Goal: Task Accomplishment & Management: Manage account settings

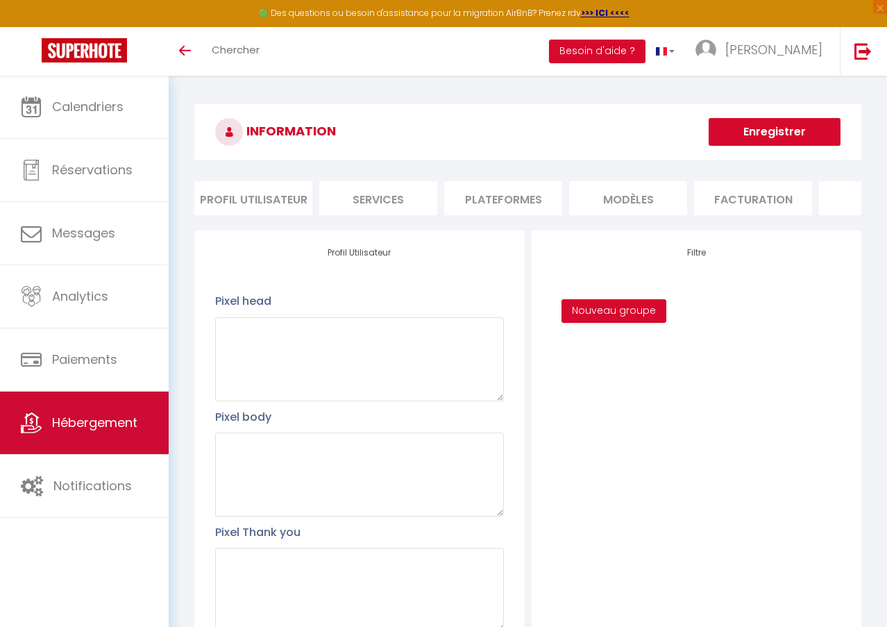
click at [74, 454] on link "Hébergement" at bounding box center [84, 422] width 169 height 62
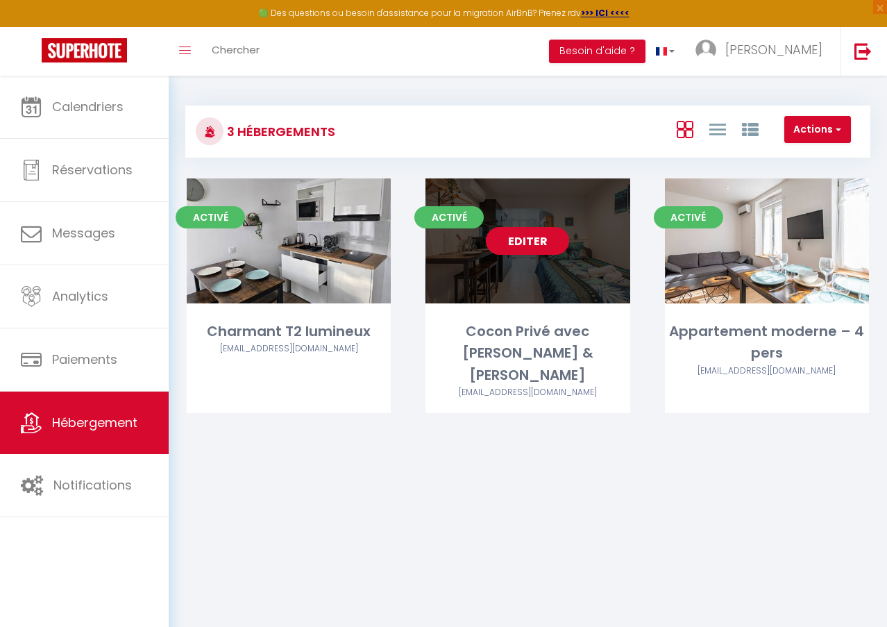
click at [504, 235] on link "Editer" at bounding box center [527, 241] width 83 height 28
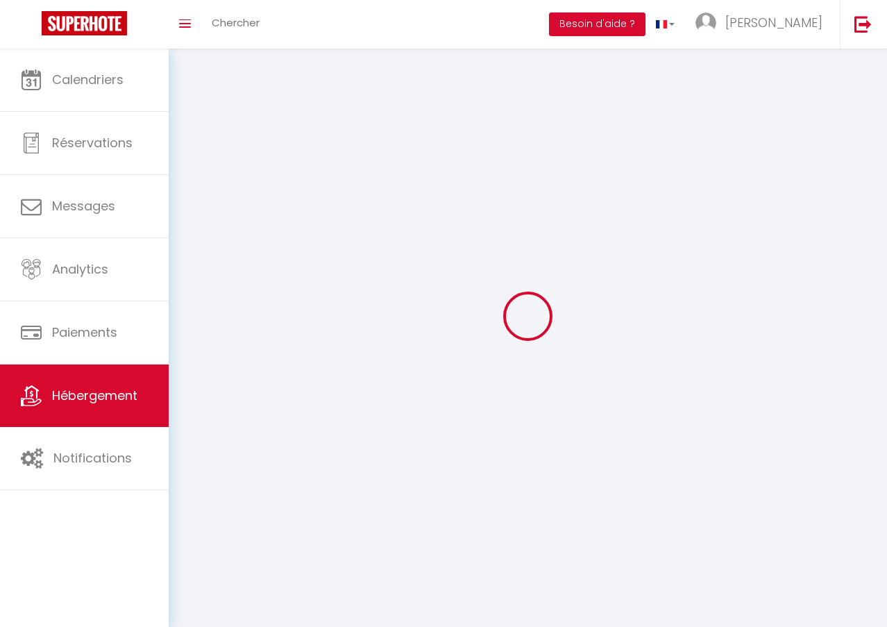
select select "28"
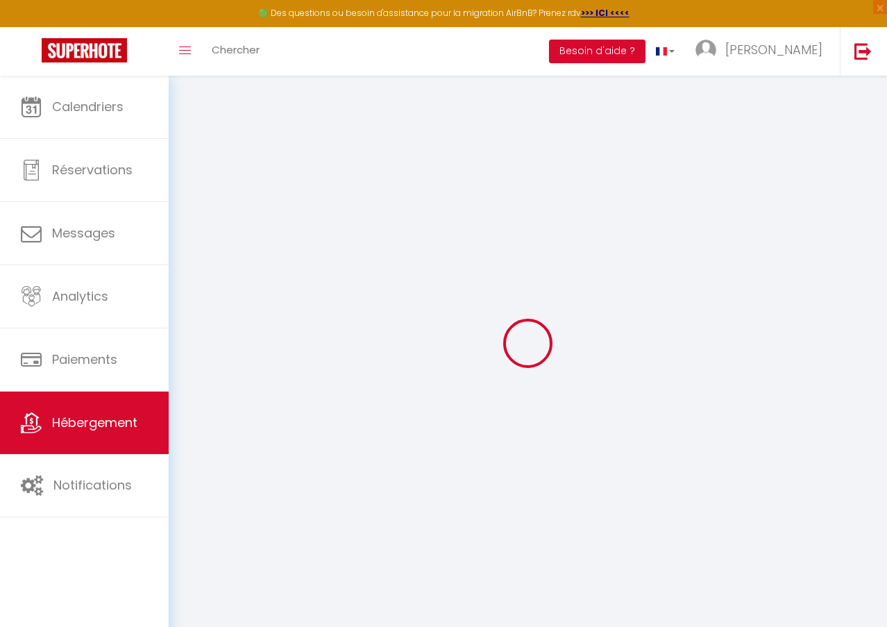
select select
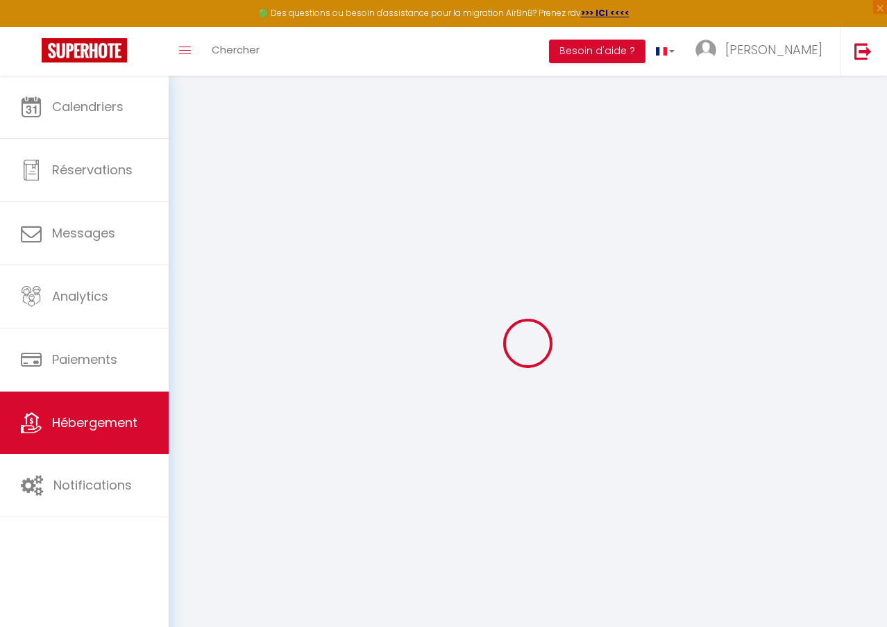
select select
checkbox input "false"
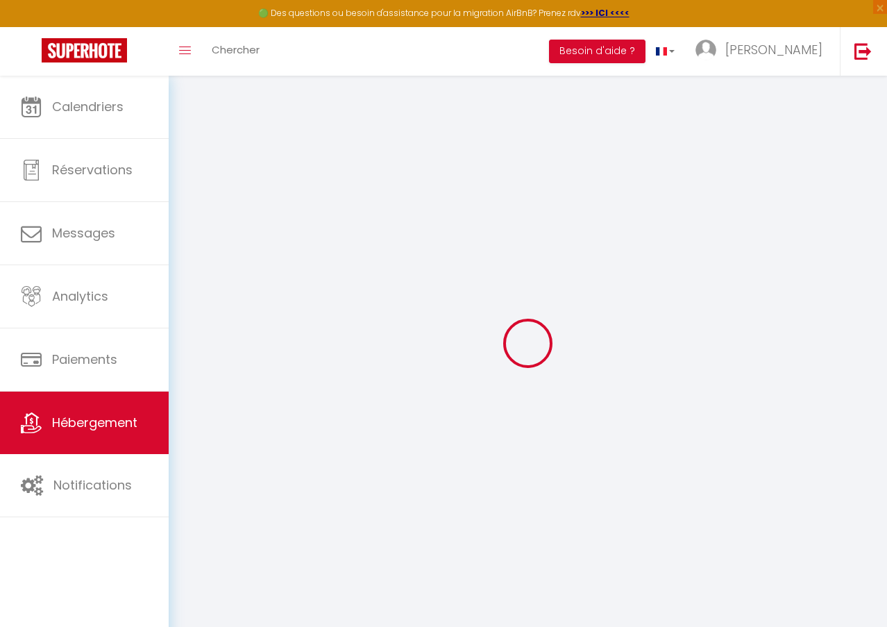
select select
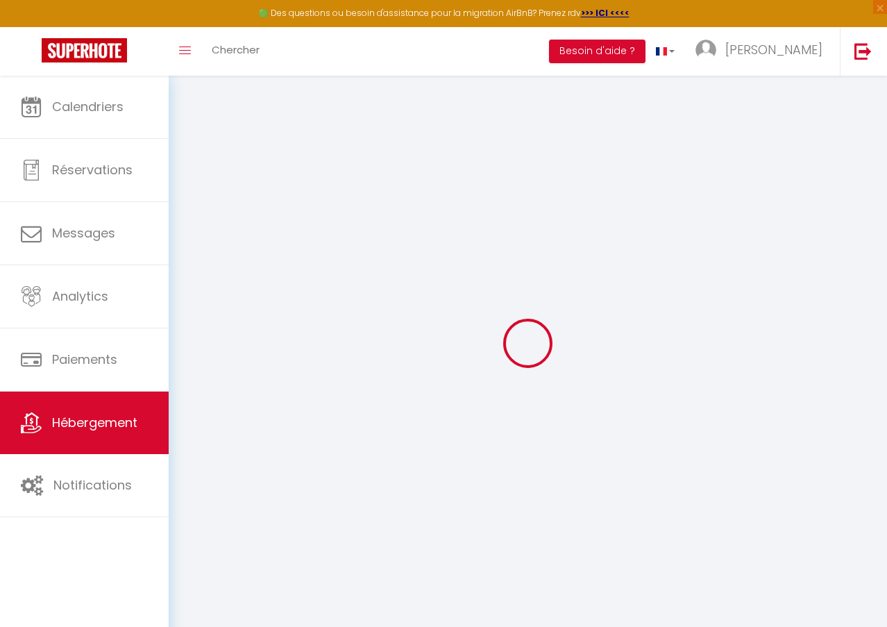
select select
checkbox input "false"
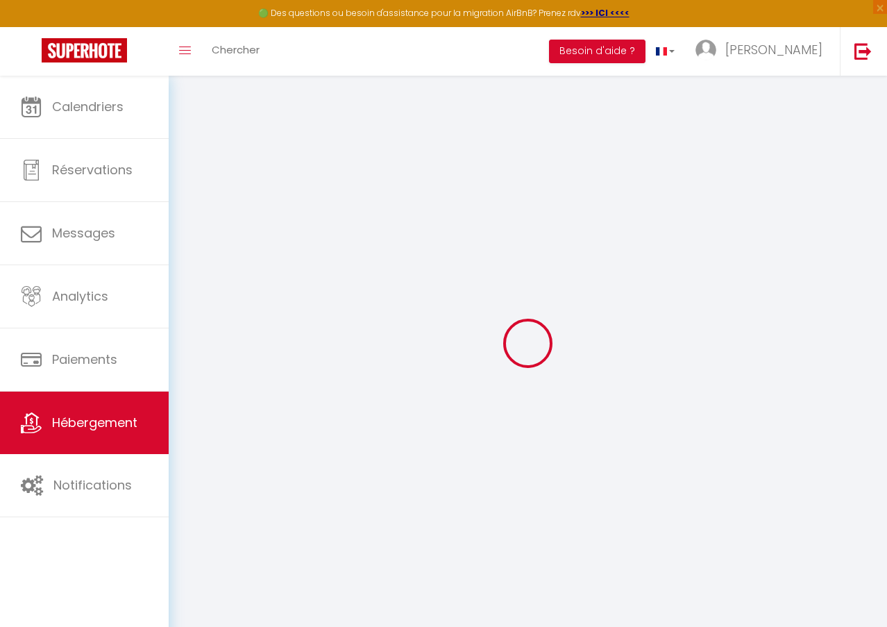
checkbox input "false"
select select
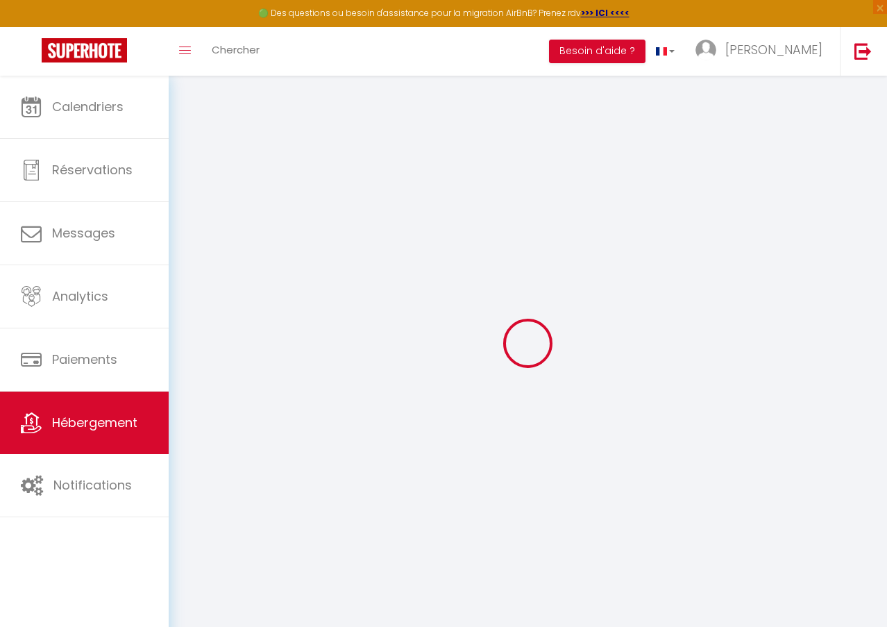
select select
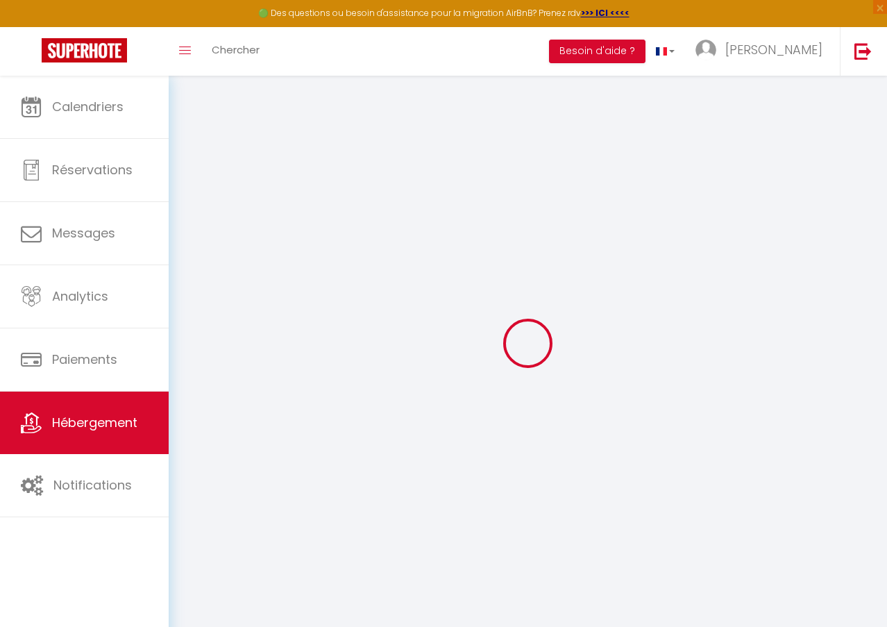
checkbox input "false"
select select
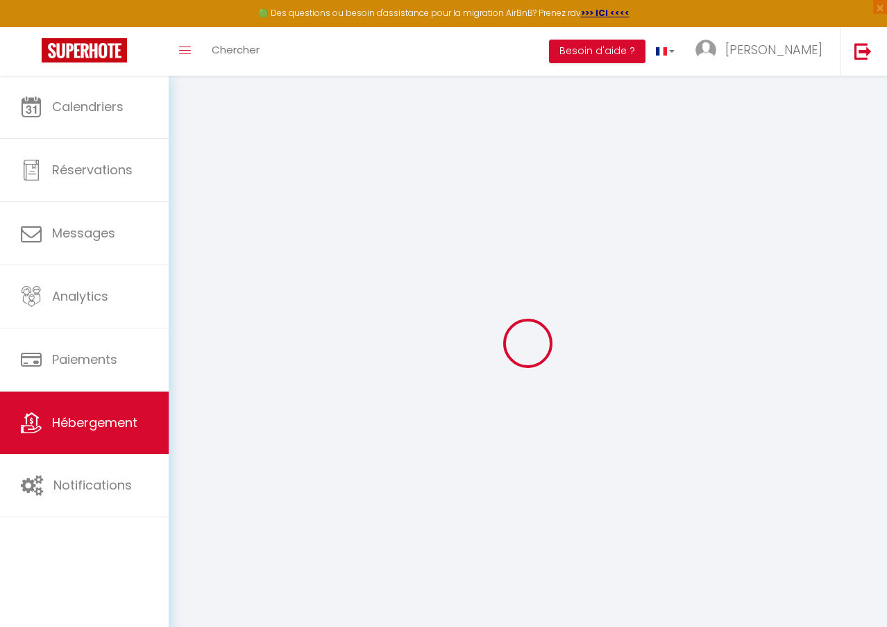
select select
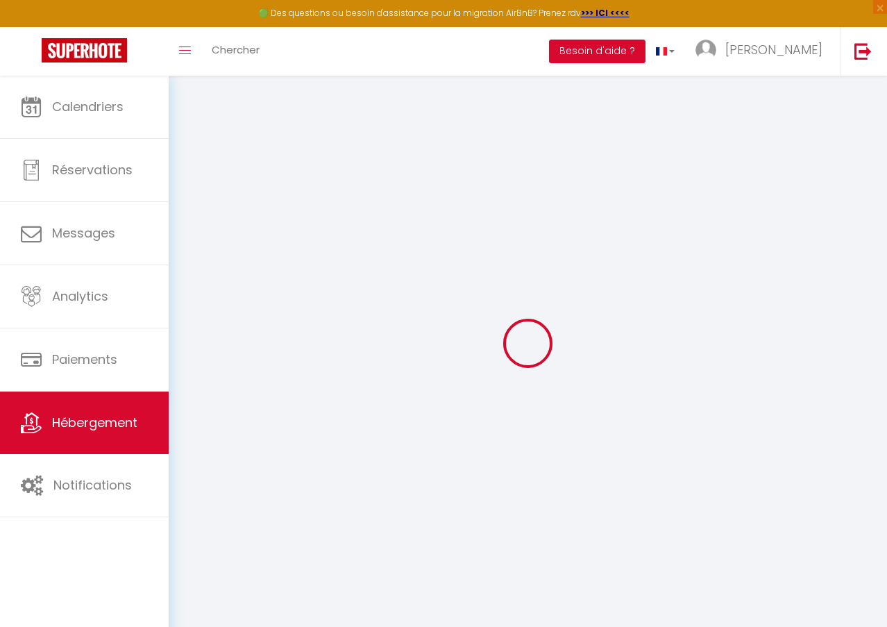
select select
checkbox input "false"
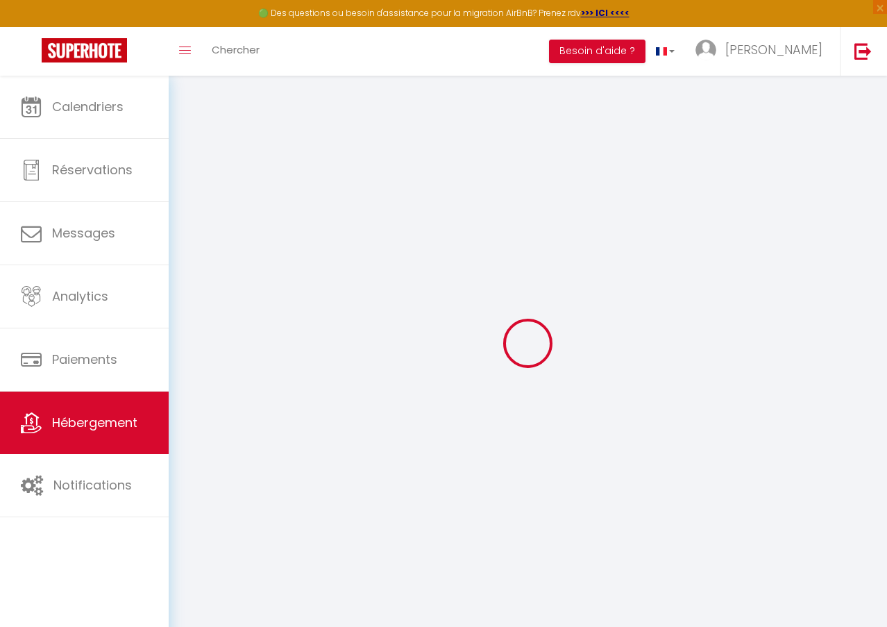
checkbox input "false"
select select
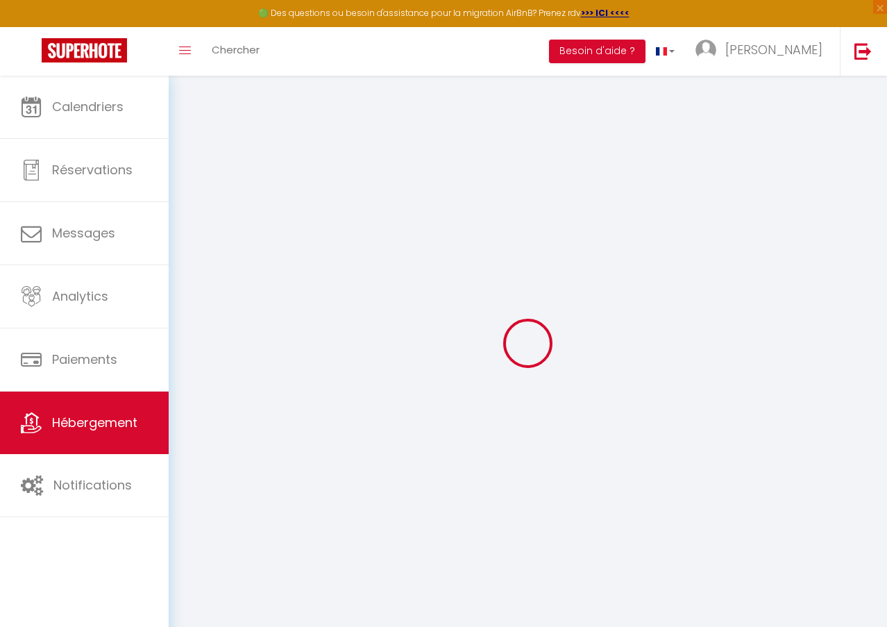
select select
checkbox input "false"
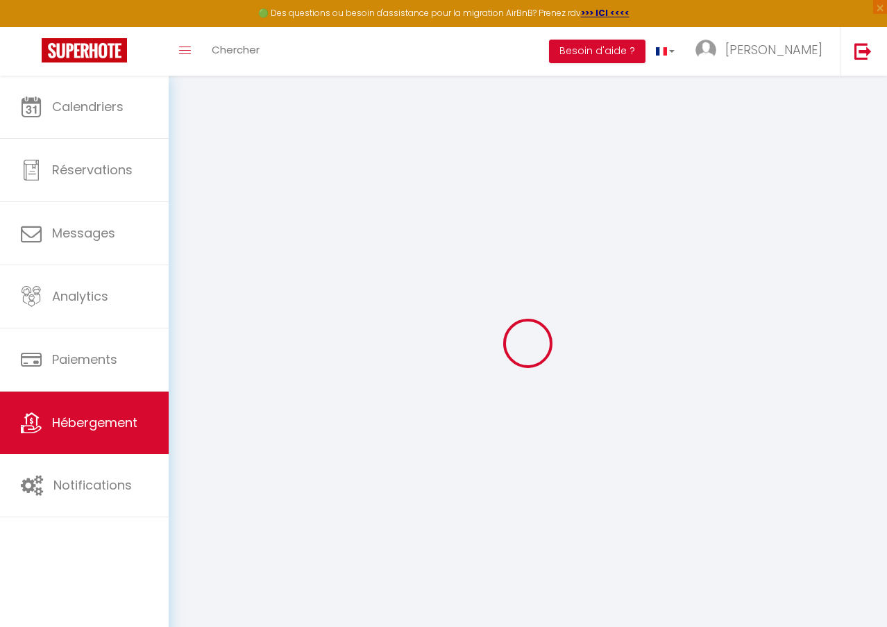
checkbox input "false"
select select
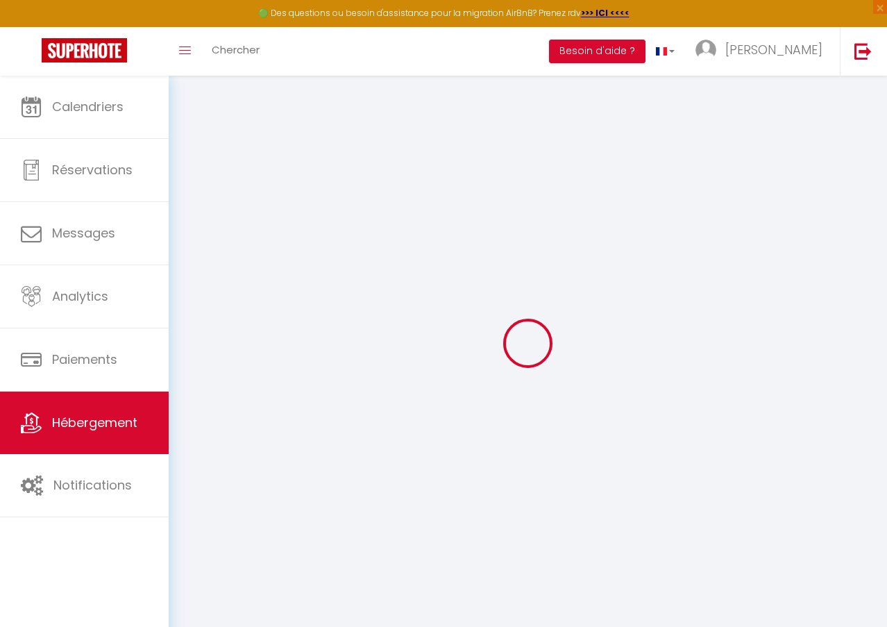
type input "Cocon Privé avec [PERSON_NAME] & [PERSON_NAME]"
select select "2"
type input "100"
type input "27"
select select
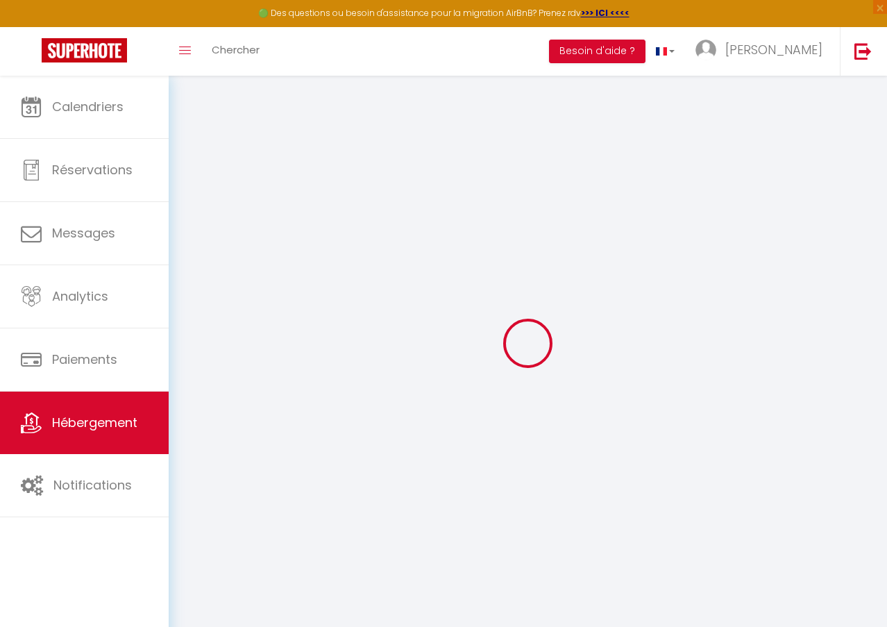
select select
type input "[STREET_ADDRESS]"
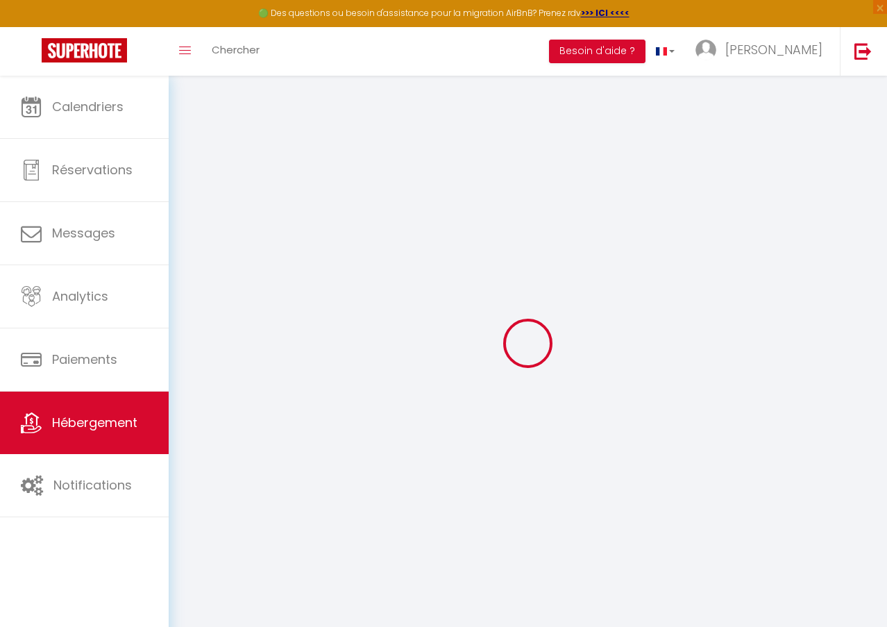
type input "51100"
type input "[GEOGRAPHIC_DATA]"
type input "[EMAIL_ADDRESS][DOMAIN_NAME]"
select select "16265"
checkbox input "false"
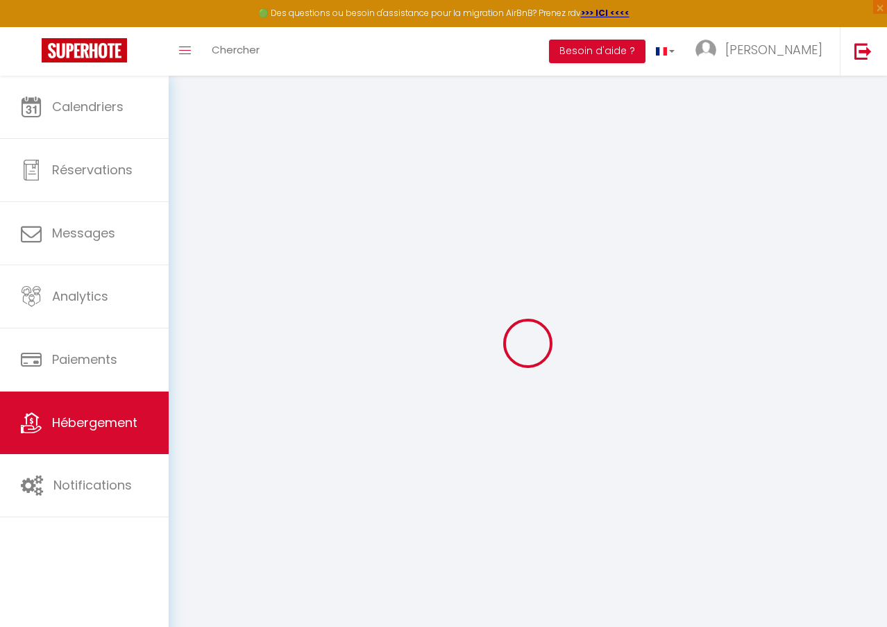
checkbox input "false"
type input "0"
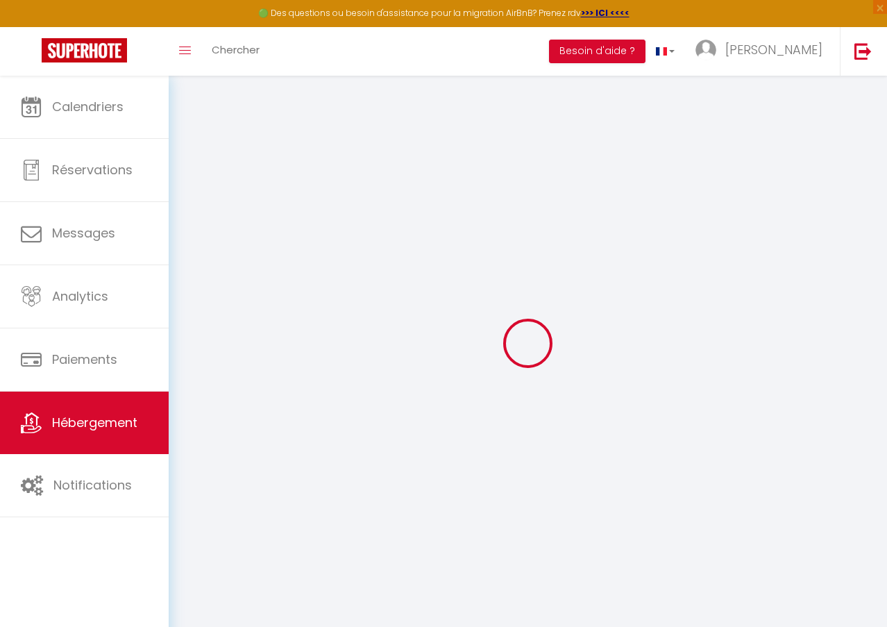
type input "0"
checkbox input "false"
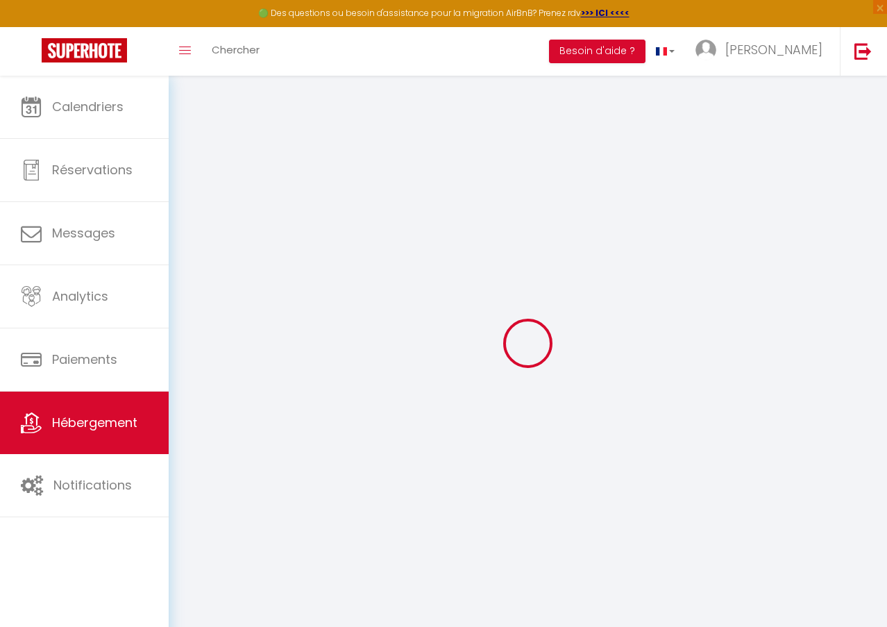
checkbox input "false"
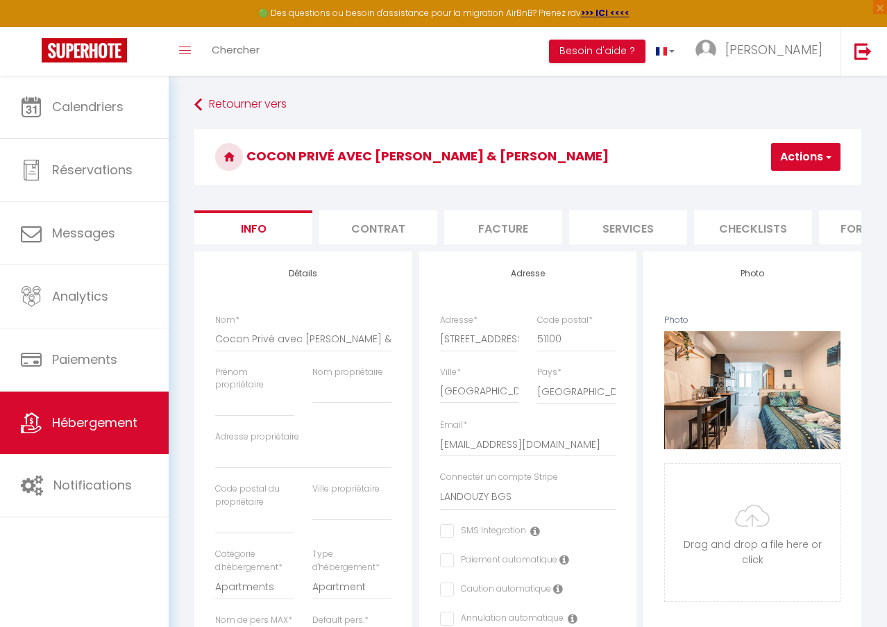
scroll to position [0, 581]
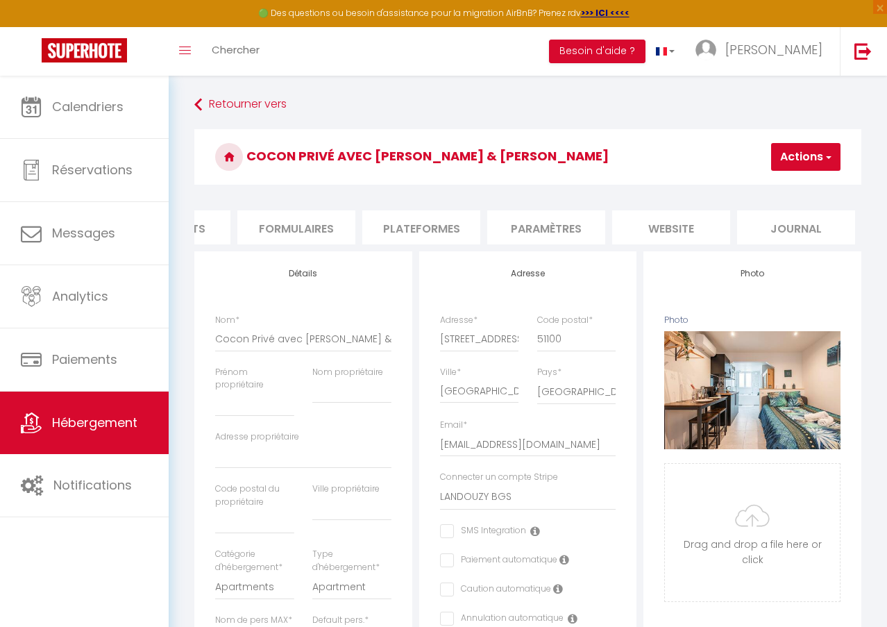
click at [656, 238] on li "website" at bounding box center [671, 227] width 118 height 34
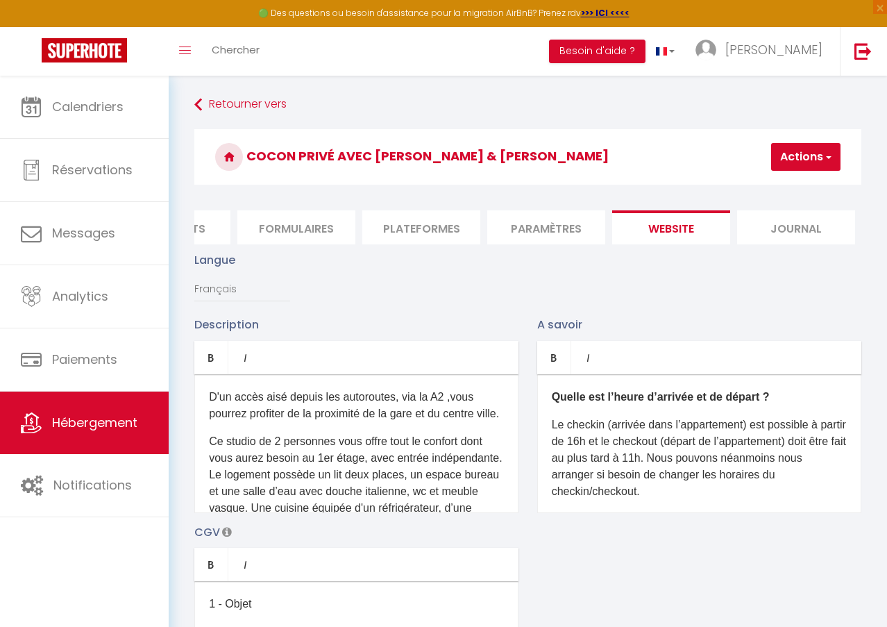
click at [527, 308] on div "Langue Français Anglais Portugais Espagnol [GEOGRAPHIC_DATA]" at bounding box center [527, 283] width 685 height 65
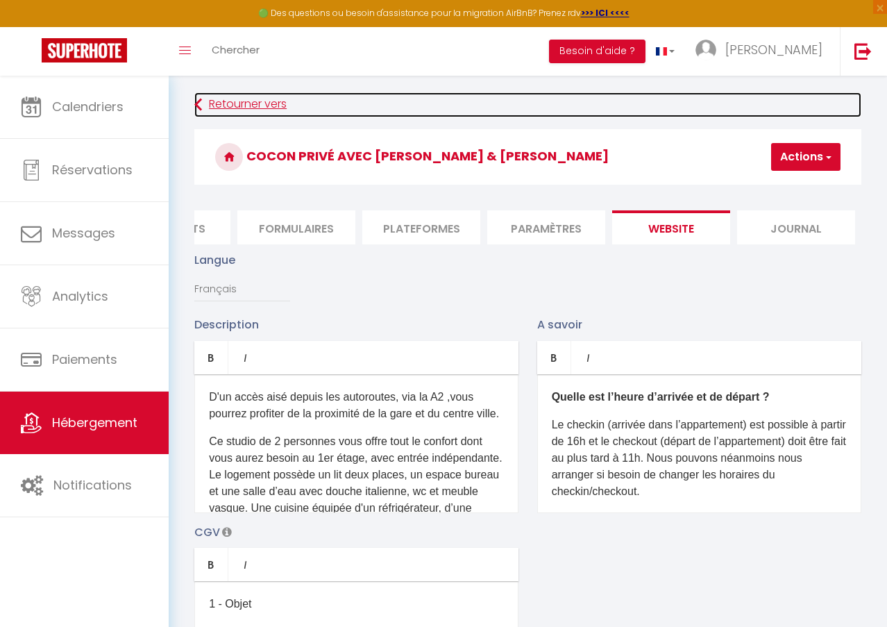
click at [194, 102] on icon at bounding box center [198, 104] width 8 height 25
